Goal: Use online tool/utility: Utilize a website feature to perform a specific function

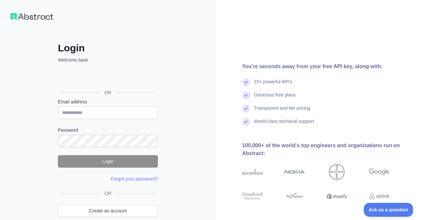
click at [132, 71] on div "Se connecter avec Google. S'ouvre dans un nouvel onglet." at bounding box center [107, 77] width 99 height 14
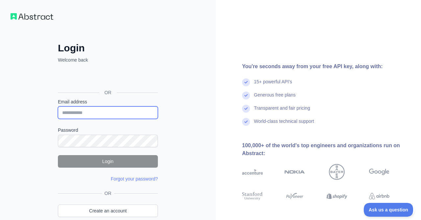
click at [94, 114] on input "Email address" at bounding box center [108, 112] width 100 height 13
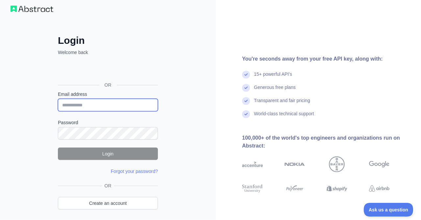
scroll to position [7, 0]
type input "**********"
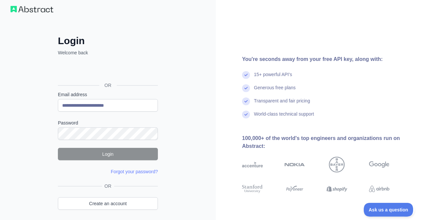
click at [120, 73] on div "Se connecter avec Google. S'ouvre dans un nouvel onglet." at bounding box center [107, 70] width 99 height 14
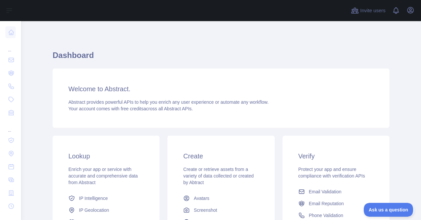
click at [86, 133] on div "Lookup Enrich your app or service with accurate and comprehensive data from Abs…" at bounding box center [221, 207] width 345 height 151
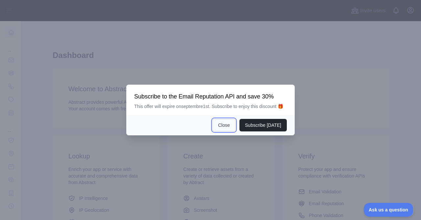
click at [228, 127] on button "Close" at bounding box center [224, 125] width 23 height 13
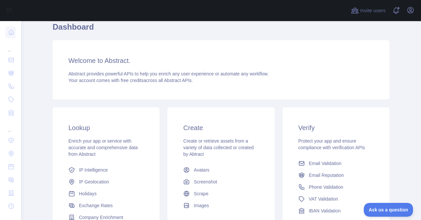
scroll to position [30, 0]
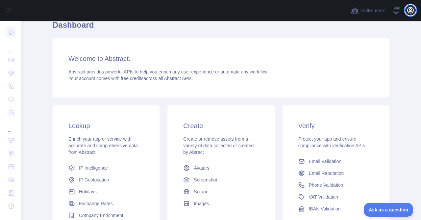
click at [411, 8] on icon "button" at bounding box center [411, 10] width 8 height 8
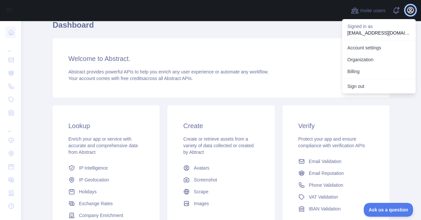
click at [408, 6] on button "Open user menu" at bounding box center [411, 10] width 11 height 11
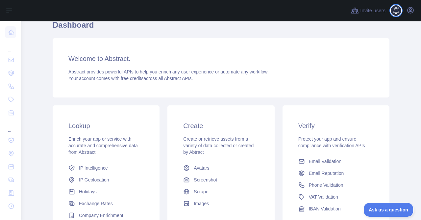
click at [394, 9] on span at bounding box center [398, 10] width 13 height 21
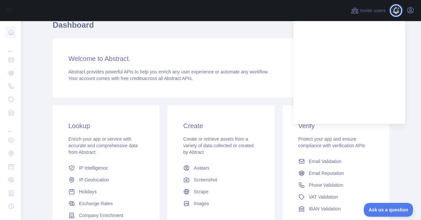
click at [394, 9] on span at bounding box center [398, 10] width 13 height 21
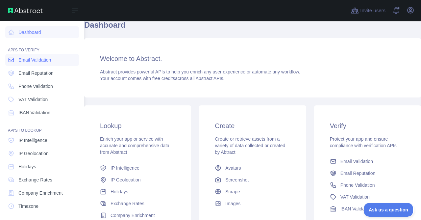
click at [39, 61] on span "Email Validation" at bounding box center [34, 60] width 33 height 7
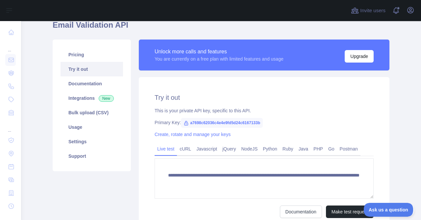
scroll to position [61, 0]
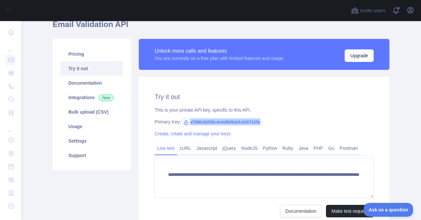
drag, startPoint x: 188, startPoint y: 122, endPoint x: 274, endPoint y: 127, distance: 85.7
click at [274, 127] on div "**********" at bounding box center [264, 154] width 251 height 157
copy span "a7698c62036c4e4e9fd5d24c6167133b"
